Goal: Task Accomplishment & Management: Complete application form

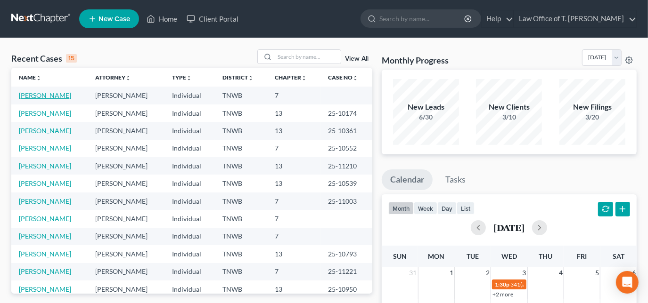
click at [38, 95] on link "[PERSON_NAME]" at bounding box center [45, 95] width 52 height 8
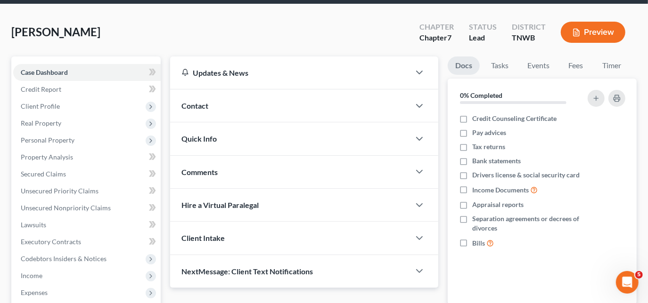
scroll to position [42, 0]
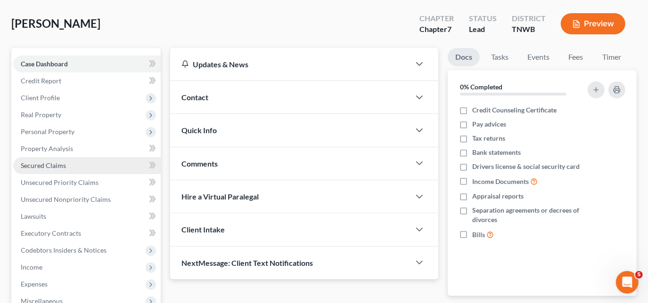
click at [55, 170] on link "Secured Claims" at bounding box center [86, 165] width 147 height 17
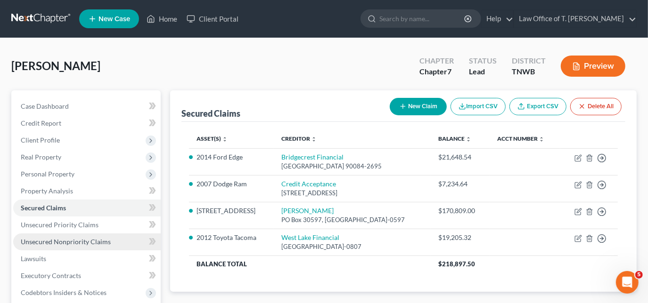
click at [68, 241] on span "Unsecured Nonpriority Claims" at bounding box center [66, 242] width 90 height 8
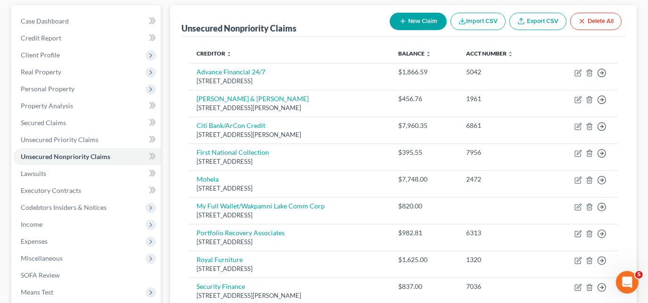
scroll to position [128, 0]
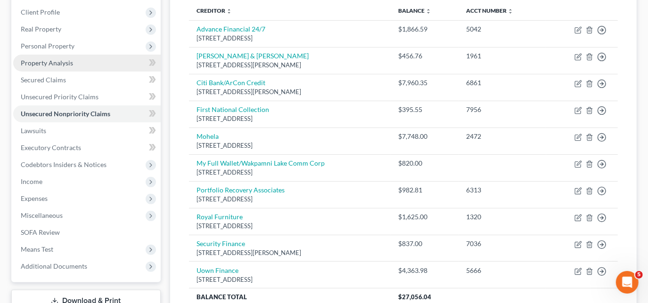
click at [64, 64] on span "Property Analysis" at bounding box center [47, 63] width 52 height 8
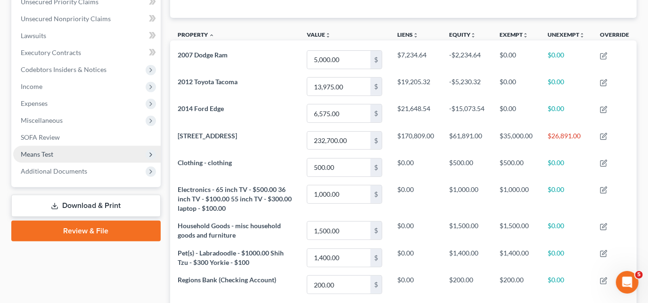
scroll to position [214, 0]
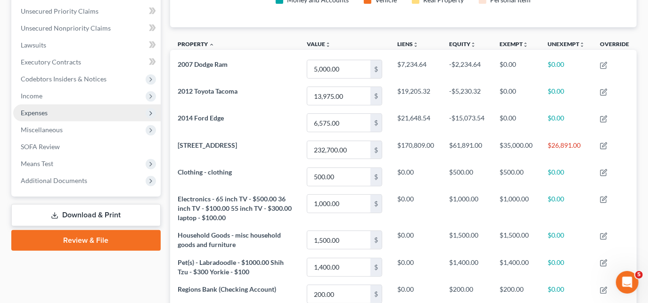
click at [40, 113] on span "Expenses" at bounding box center [34, 113] width 27 height 8
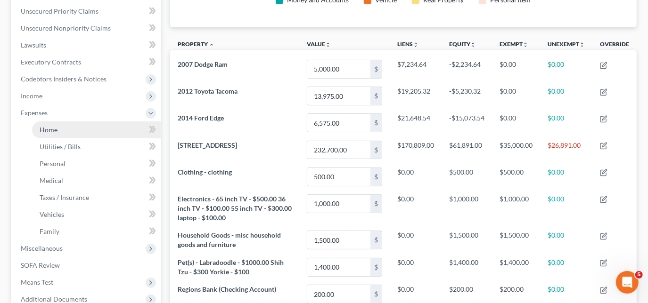
click at [52, 130] on span "Home" at bounding box center [49, 130] width 18 height 8
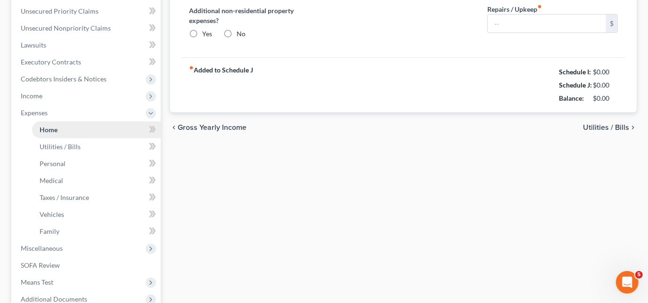
type input "1,142.00"
type input "0.00"
radio input "true"
type input "0.00"
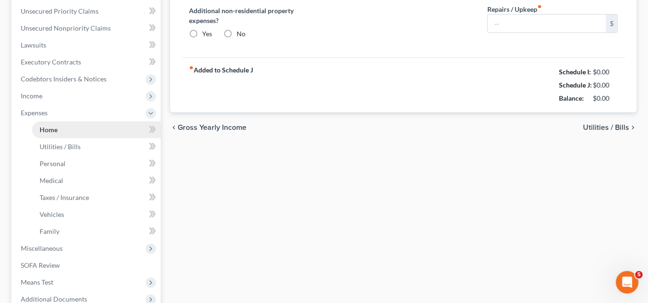
type input "0.00"
type input "125.00"
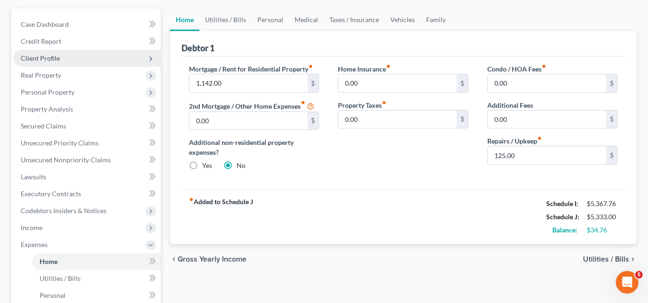
scroll to position [85, 0]
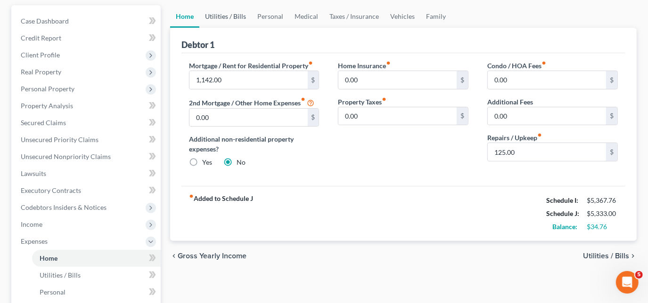
click at [235, 20] on link "Utilities / Bills" at bounding box center [225, 16] width 52 height 23
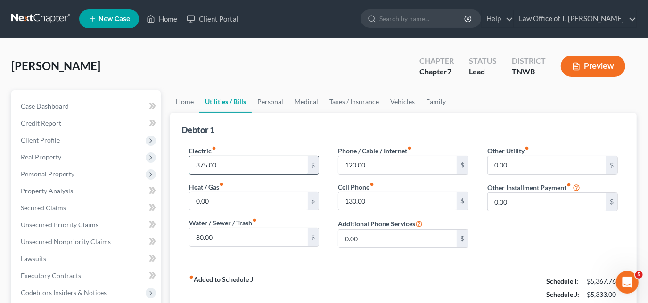
click at [220, 161] on input "375.00" at bounding box center [248, 165] width 118 height 18
type input "380.00"
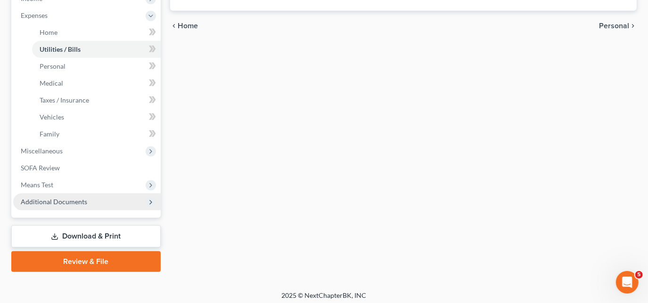
scroll to position [315, 0]
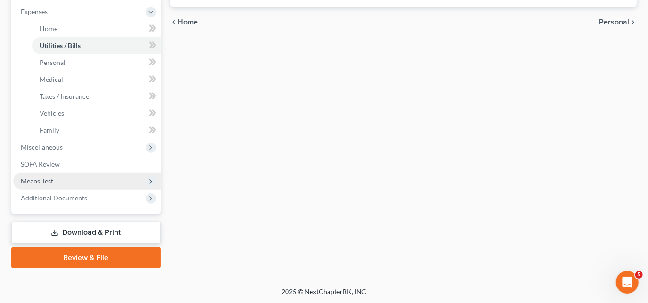
click at [42, 180] on span "Means Test" at bounding box center [37, 181] width 33 height 8
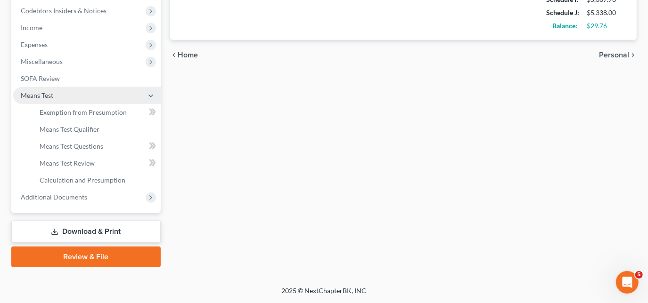
scroll to position [281, 0]
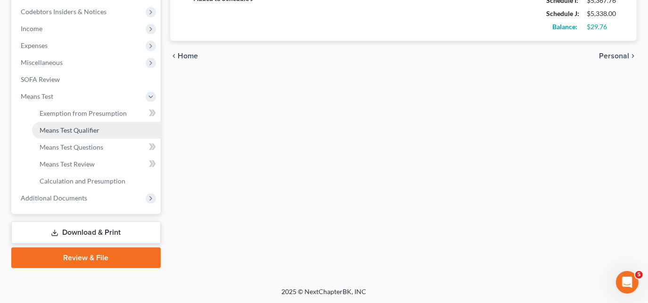
click at [68, 126] on span "Means Test Qualifier" at bounding box center [70, 130] width 60 height 8
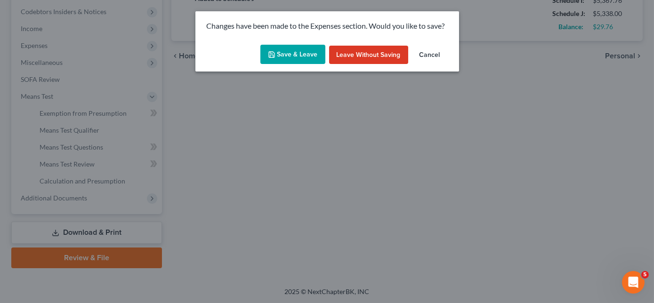
click at [295, 54] on button "Save & Leave" at bounding box center [292, 55] width 65 height 20
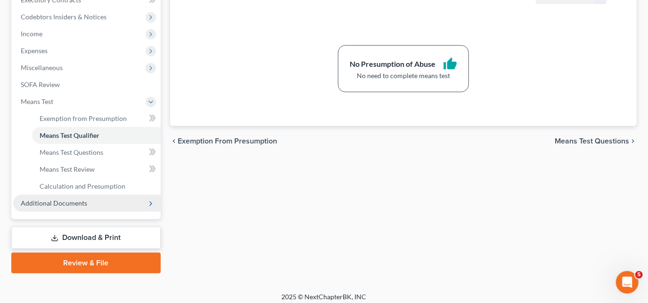
scroll to position [281, 0]
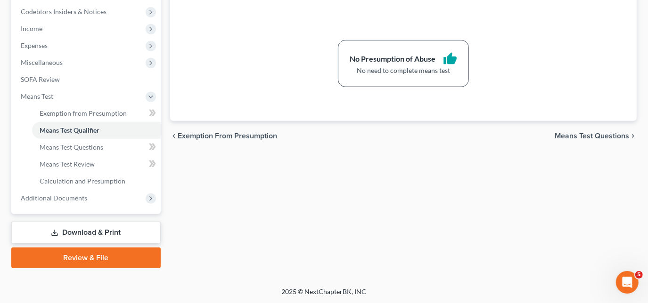
click at [80, 228] on link "Download & Print" at bounding box center [85, 233] width 149 height 22
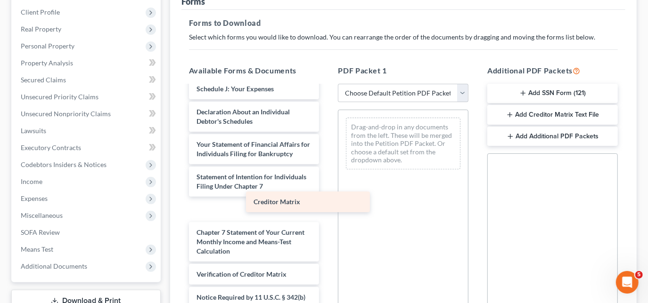
scroll to position [258, 0]
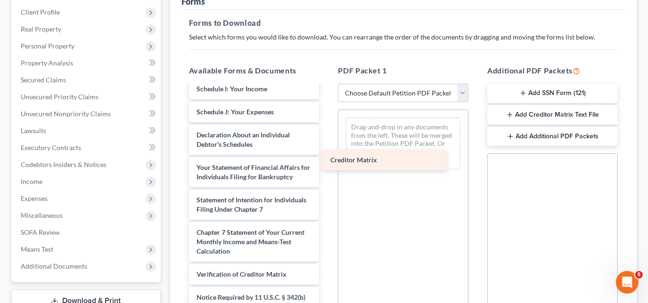
drag, startPoint x: 244, startPoint y: 239, endPoint x: 385, endPoint y: 154, distance: 165.0
click at [327, 154] on div "Creditor Matrix Voluntary Petition for Individuals Filing for Bankruptcy Summar…" at bounding box center [254, 94] width 146 height 494
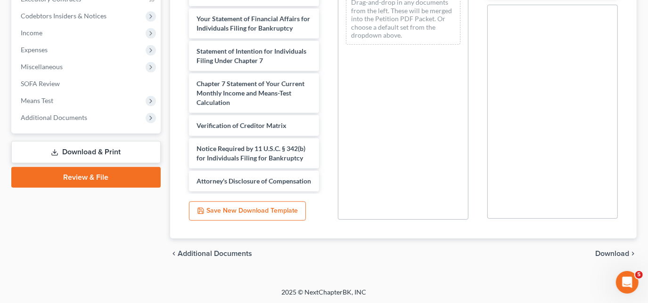
scroll to position [277, 0]
click at [613, 252] on span "Download" at bounding box center [612, 254] width 34 height 8
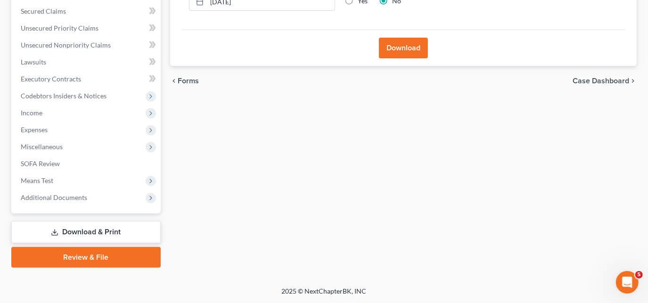
click at [400, 51] on button "Download" at bounding box center [403, 48] width 49 height 21
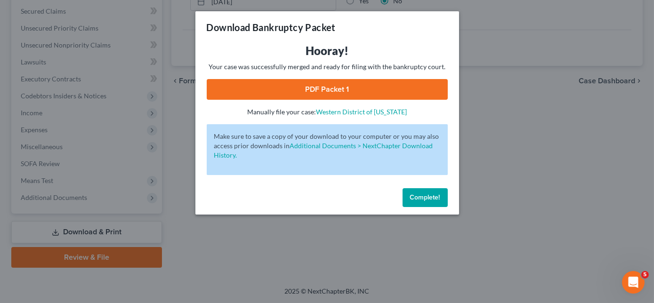
click at [343, 91] on link "PDF Packet 1" at bounding box center [327, 89] width 241 height 21
drag, startPoint x: 442, startPoint y: 197, endPoint x: 364, endPoint y: 195, distance: 78.7
click at [442, 197] on button "Complete!" at bounding box center [425, 197] width 45 height 19
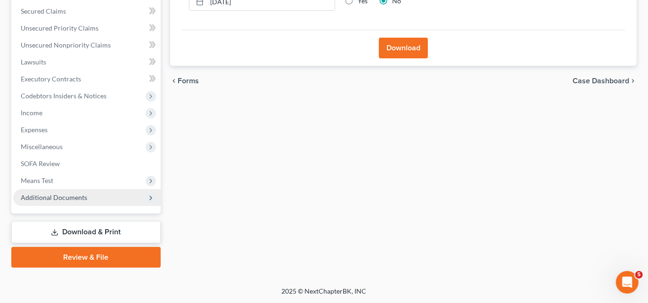
click at [68, 194] on span "Additional Documents" at bounding box center [54, 198] width 66 height 8
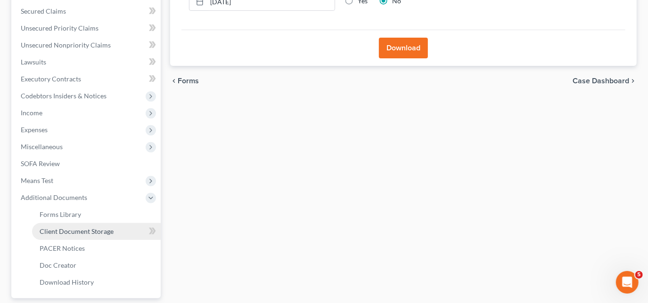
click at [80, 229] on span "Client Document Storage" at bounding box center [77, 232] width 74 height 8
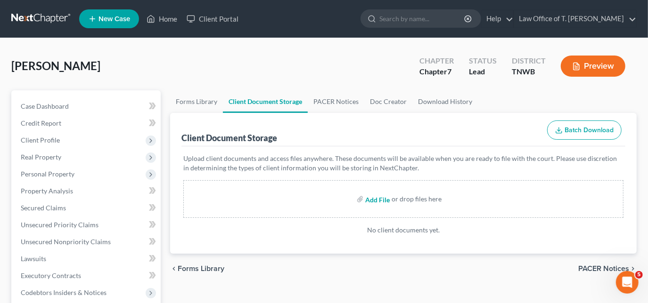
click at [382, 198] on input "file" at bounding box center [376, 199] width 23 height 17
type input "C:\fakepath\CC cert.pdf"
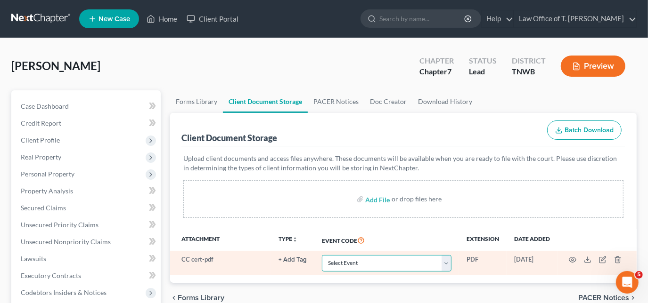
click at [357, 260] on select "Select Event 20 Largest Unsecured Creditors Amended Creditor Matrix (Fee) Amend…" at bounding box center [387, 263] width 130 height 16
select select "9"
click at [322, 255] on select "Select Event 20 Largest Unsecured Creditors Amended Creditor Matrix (Fee) Amend…" at bounding box center [387, 263] width 130 height 16
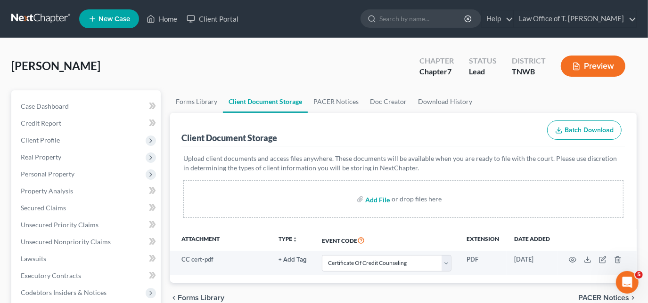
click at [375, 200] on input "file" at bounding box center [376, 199] width 23 height 17
type input "C:\fakepath\matrix.pdf"
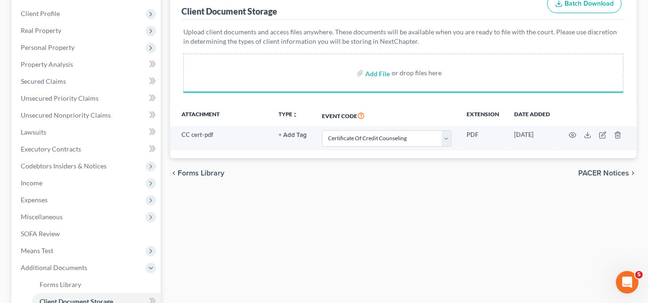
scroll to position [128, 0]
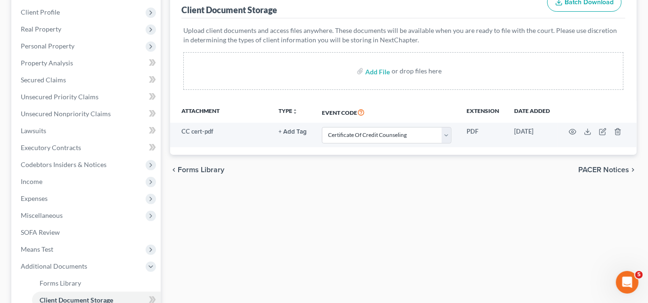
select select "9"
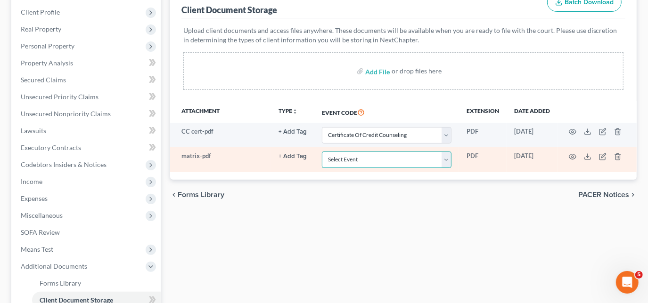
click at [362, 159] on select "Select Event 20 Largest Unsecured Creditors Amended Creditor Matrix (Fee) Amend…" at bounding box center [387, 160] width 130 height 16
select select "30"
click at [322, 152] on select "Select Event 20 Largest Unsecured Creditors Amended Creditor Matrix (Fee) Amend…" at bounding box center [387, 160] width 130 height 16
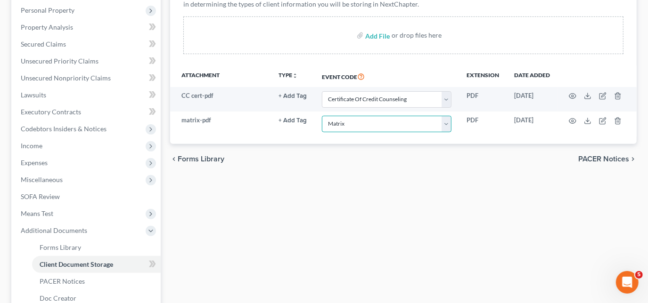
scroll to position [281, 0]
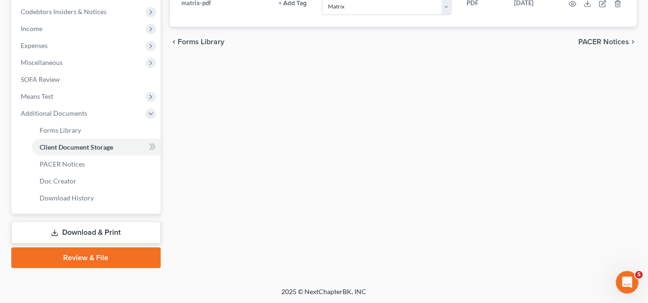
click at [98, 252] on link "Review & File" at bounding box center [85, 258] width 149 height 21
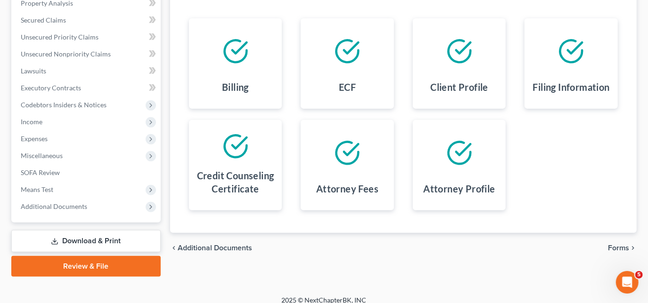
scroll to position [197, 0]
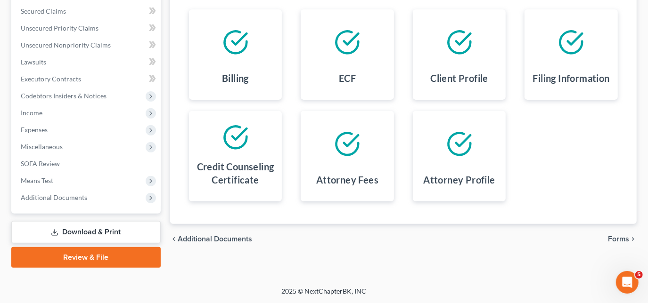
click at [623, 241] on span "Forms" at bounding box center [618, 240] width 21 height 8
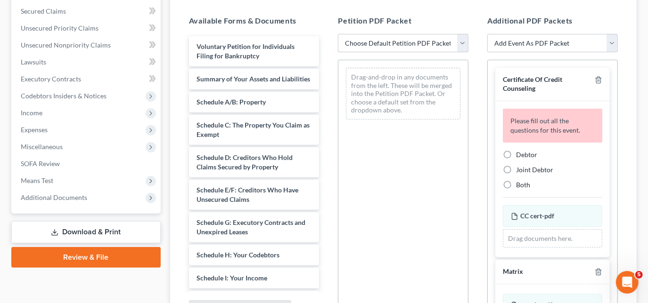
click at [445, 39] on select "Choose Default Petition PDF Packet Emergency Filing (Voluntary Petition and Cre…" at bounding box center [403, 43] width 130 height 19
select select "1"
click at [338, 34] on select "Choose Default Petition PDF Packet Emergency Filing (Voluntary Petition and Cre…" at bounding box center [403, 43] width 130 height 19
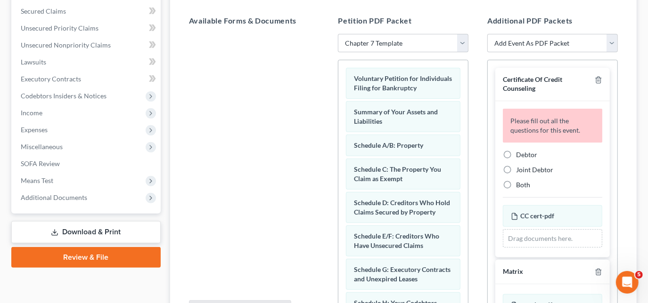
click at [516, 154] on label "Debtor" at bounding box center [526, 154] width 21 height 9
click at [520, 154] on input "Debtor" at bounding box center [523, 153] width 6 height 6
radio input "true"
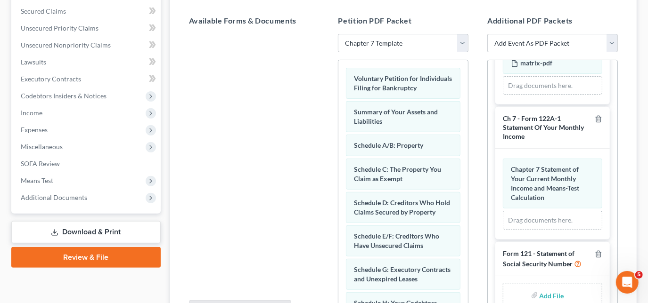
scroll to position [296, 0]
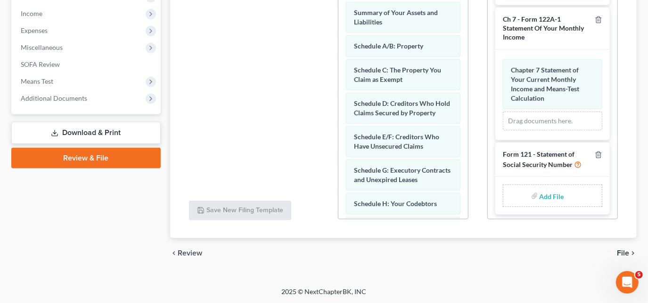
click at [621, 251] on span "File" at bounding box center [623, 254] width 12 height 8
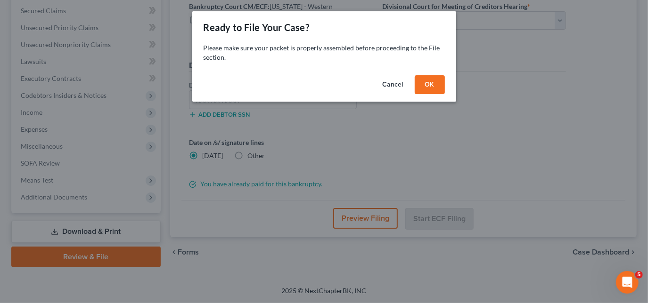
scroll to position [197, 0]
click at [432, 88] on button "OK" at bounding box center [433, 84] width 30 height 19
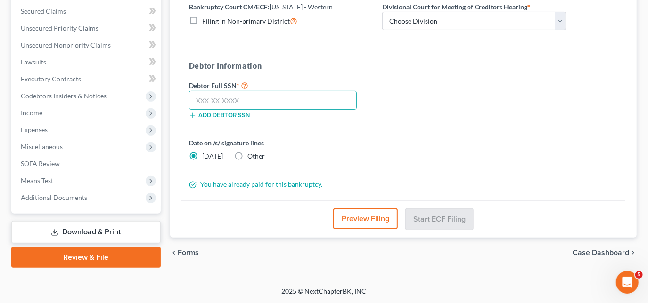
click at [294, 100] on input "text" at bounding box center [273, 100] width 168 height 19
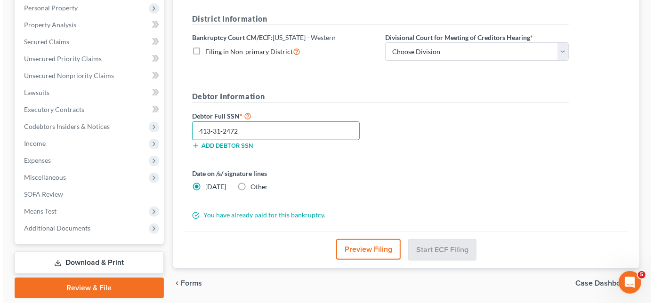
scroll to position [154, 0]
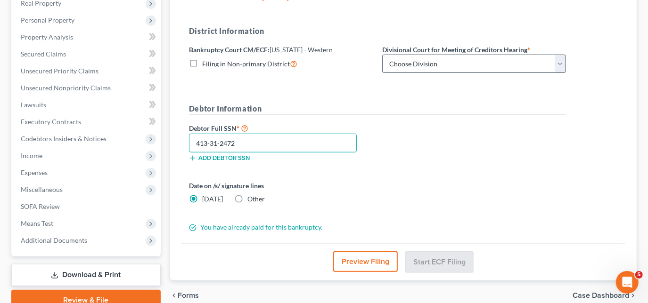
type input "413-31-2472"
click at [482, 70] on select "Choose Division [PERSON_NAME] Memphis" at bounding box center [474, 64] width 184 height 19
select select "0"
click at [382, 55] on select "Choose Division [PERSON_NAME] Memphis" at bounding box center [474, 64] width 184 height 19
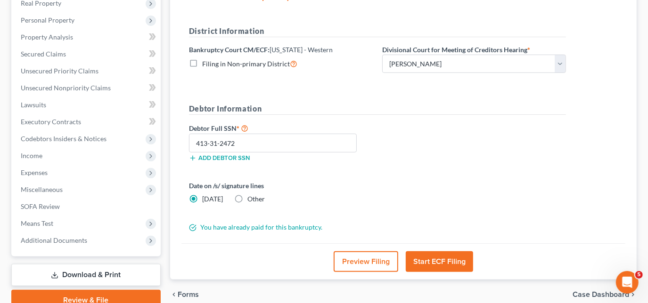
click at [428, 261] on button "Start ECF Filing" at bounding box center [439, 262] width 67 height 21
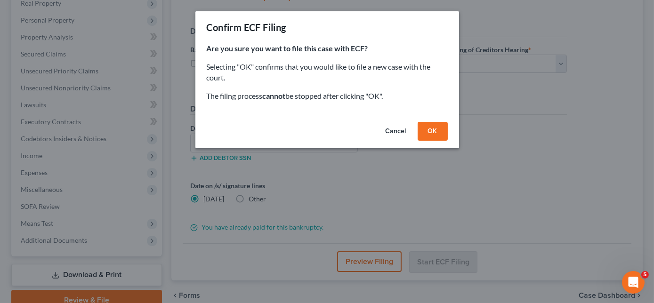
click at [422, 127] on button "OK" at bounding box center [433, 131] width 30 height 19
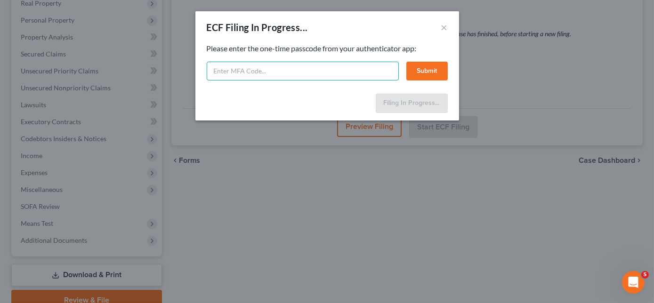
click at [300, 78] on input "text" at bounding box center [303, 71] width 192 height 19
type input "754316"
click at [420, 68] on button "Submit" at bounding box center [427, 71] width 41 height 19
